Goal: Navigation & Orientation: Find specific page/section

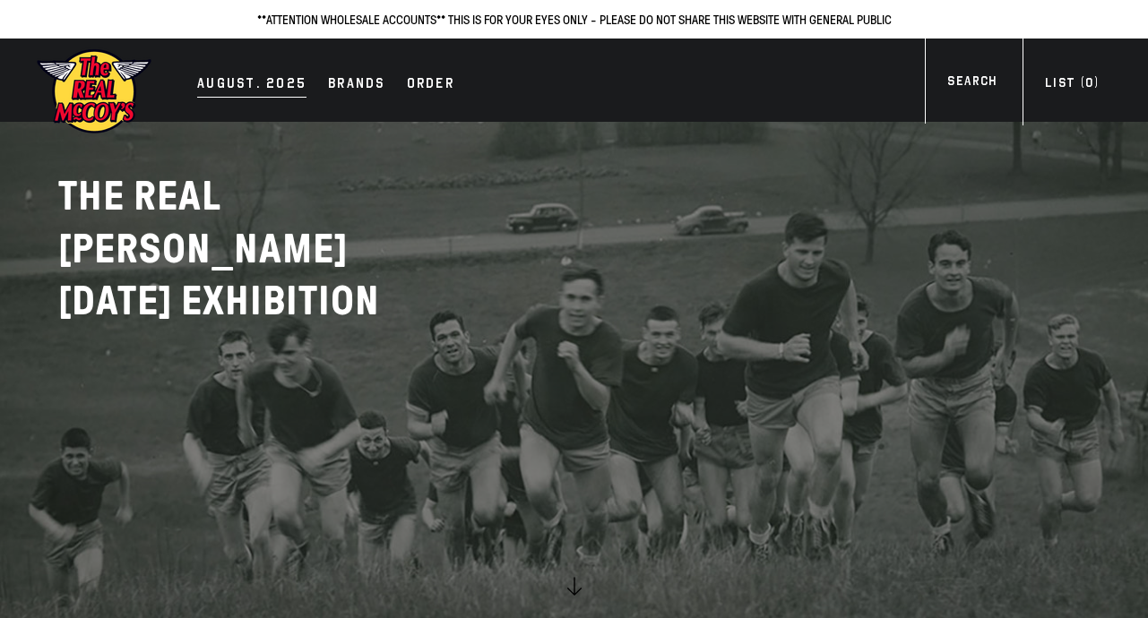
click at [265, 83] on div "AUGUST. 2025" at bounding box center [251, 85] width 109 height 25
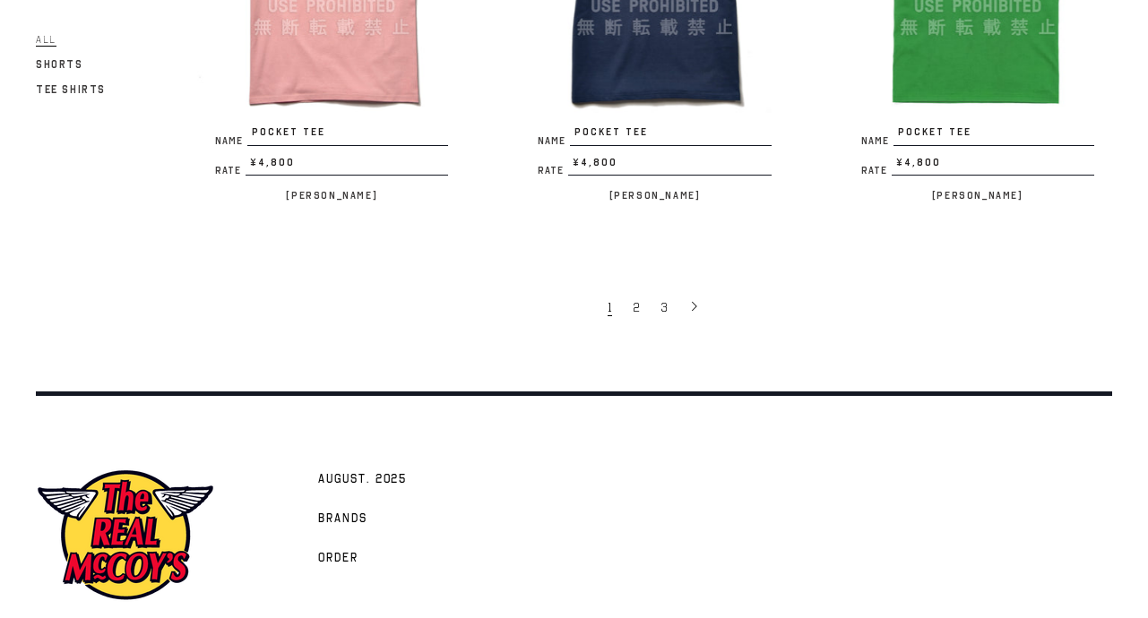
scroll to position [3304, 0]
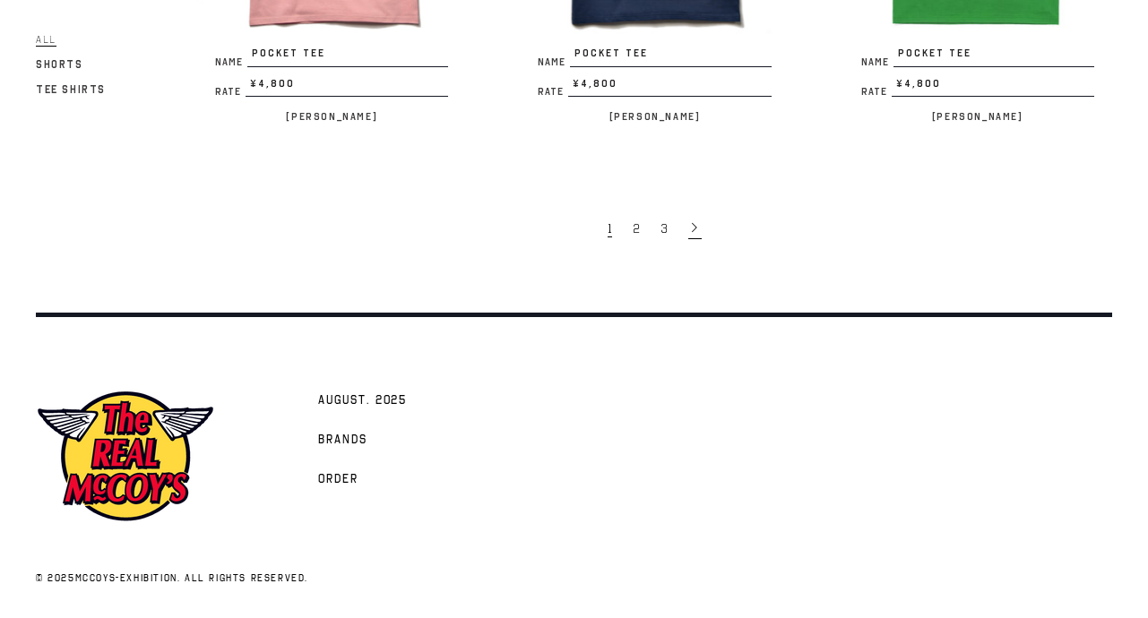
click at [699, 221] on icon at bounding box center [694, 227] width 13 height 13
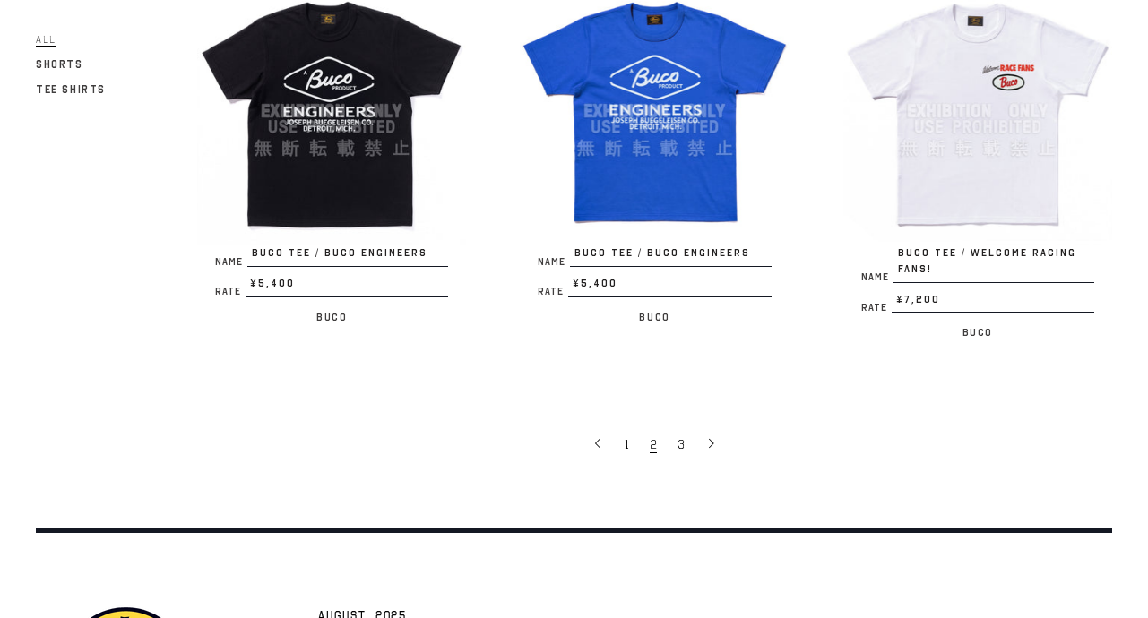
scroll to position [3304, 0]
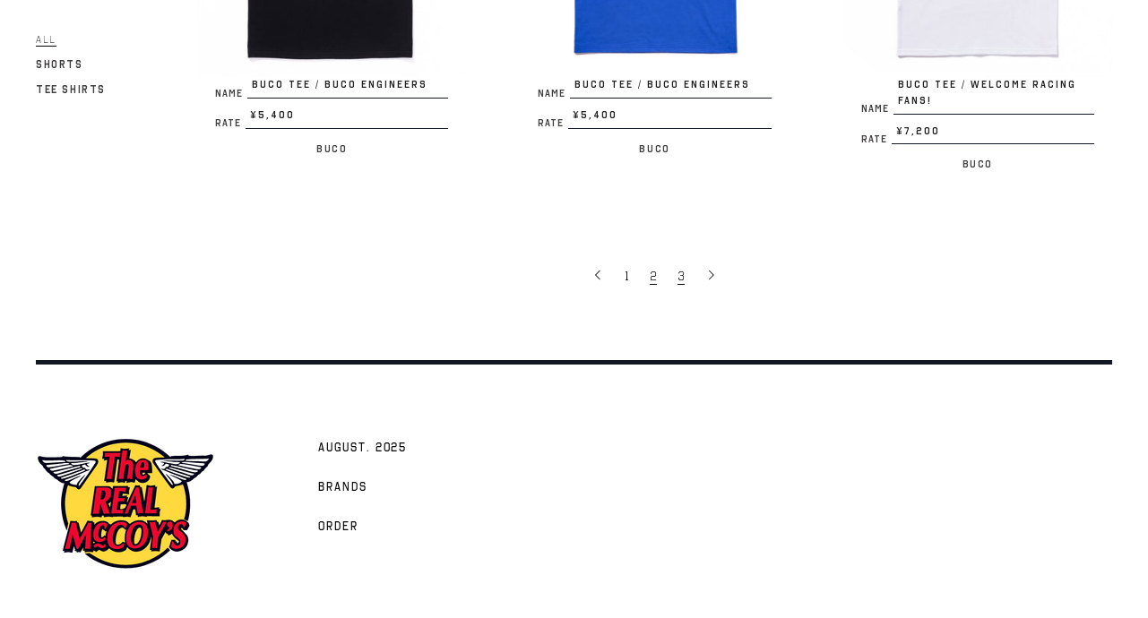
click at [694, 257] on link "3" at bounding box center [682, 275] width 28 height 36
